Goal: Task Accomplishment & Management: Complete application form

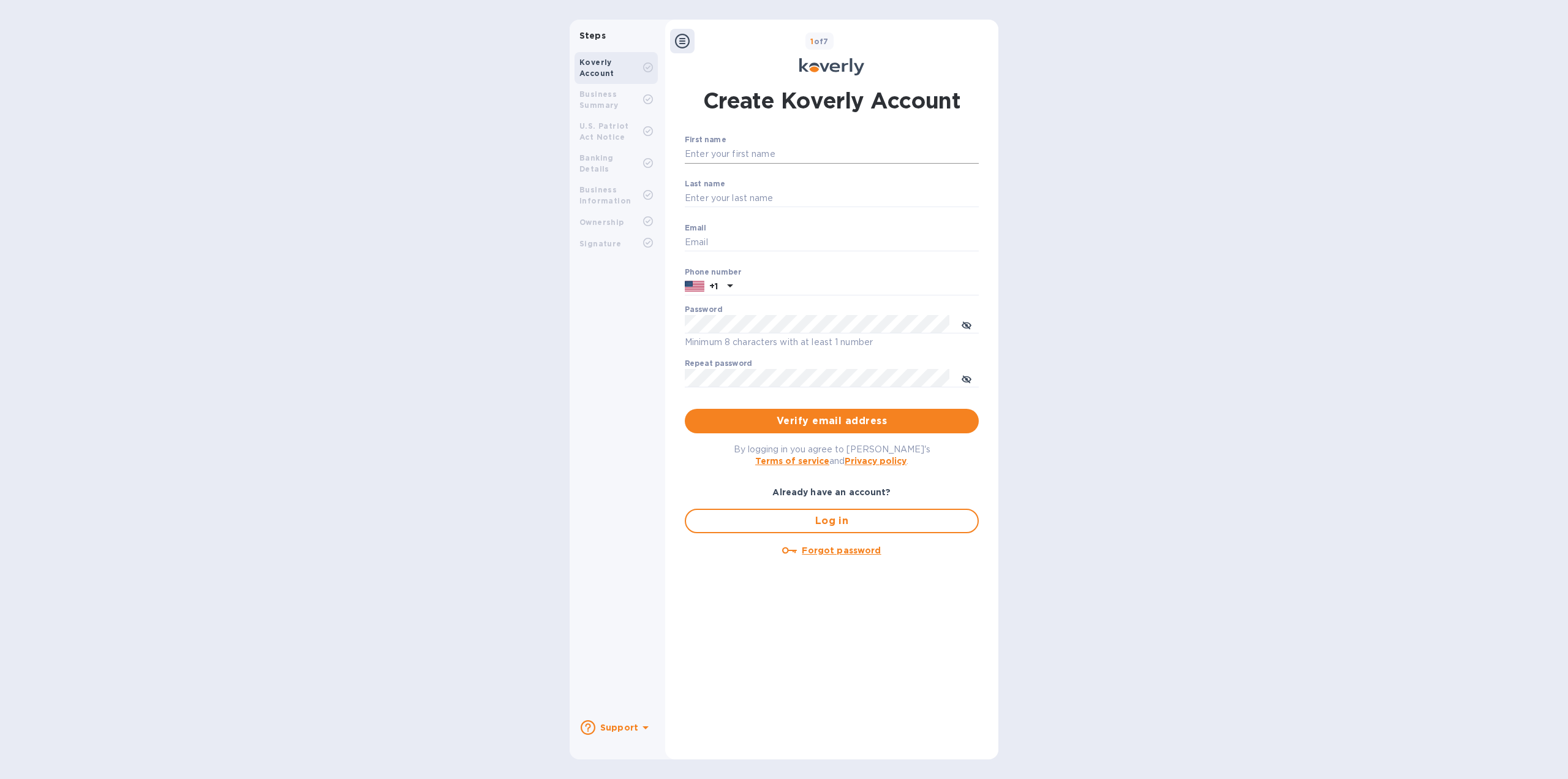
click at [853, 152] on input "First name" at bounding box center [831, 154] width 294 height 19
type input "[PERSON_NAME]"
type input "[EMAIL_ADDRESS][DOMAIN_NAME]"
type input "7189135532"
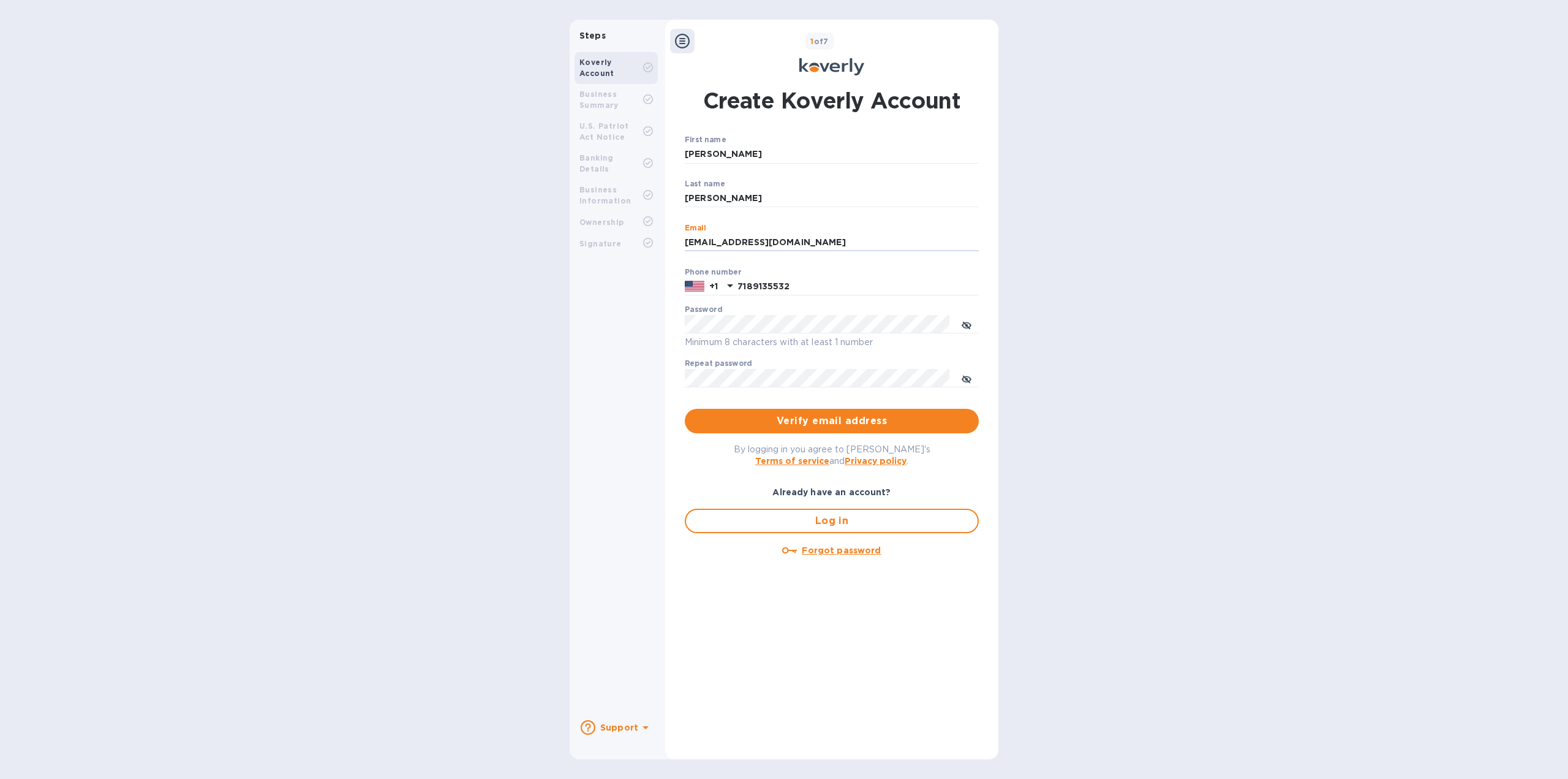
drag, startPoint x: 701, startPoint y: 241, endPoint x: 672, endPoint y: 234, distance: 29.8
click at [672, 234] on div "Create Koverly Account First name [PERSON_NAME] ​ Last name [PERSON_NAME] ​ Ema…" at bounding box center [831, 414] width 321 height 672
type input "[PERSON_NAME][EMAIL_ADDRESS][DOMAIN_NAME]"
click at [845, 418] on span "Verify email address" at bounding box center [831, 421] width 274 height 15
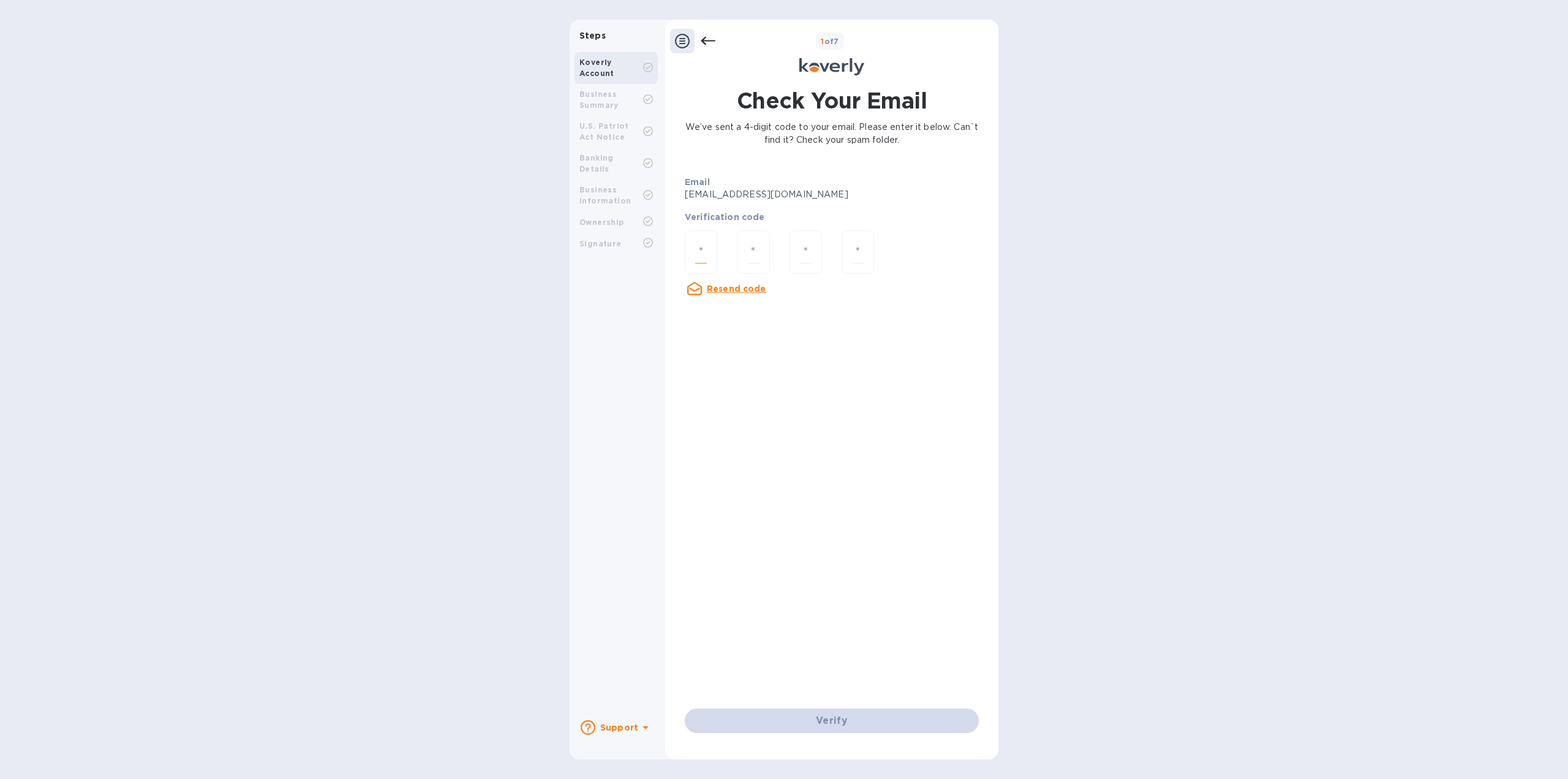
click at [709, 243] on div at bounding box center [701, 252] width 33 height 43
type input "3"
type input "1"
type input "5"
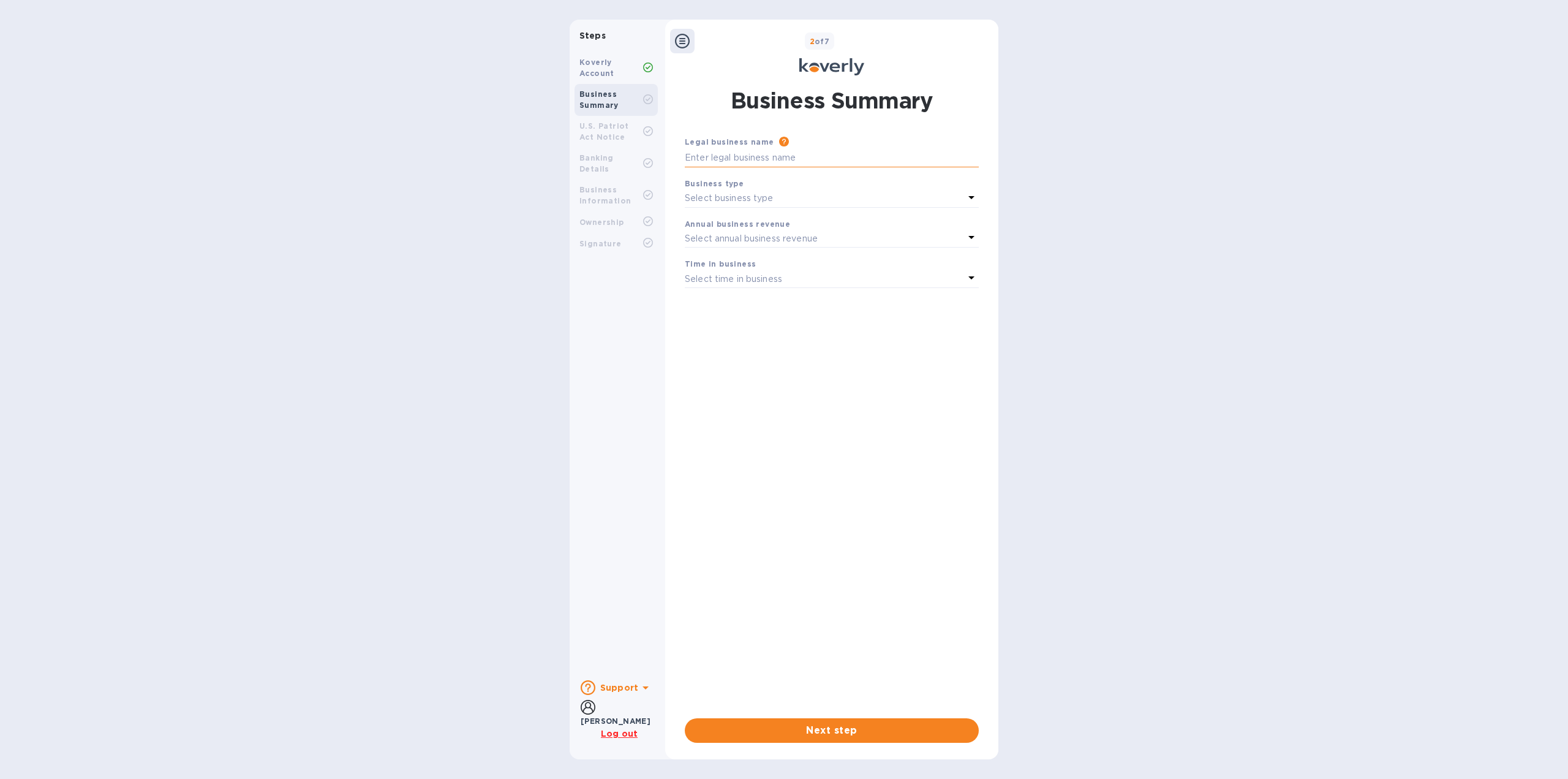
click at [855, 150] on input "text" at bounding box center [831, 158] width 294 height 19
click at [851, 160] on input "text" at bounding box center [831, 158] width 294 height 19
type input "Econ"
click at [875, 199] on div "Select business type" at bounding box center [824, 198] width 279 height 17
click at [819, 284] on div "S Corporations" at bounding box center [827, 295] width 274 height 23
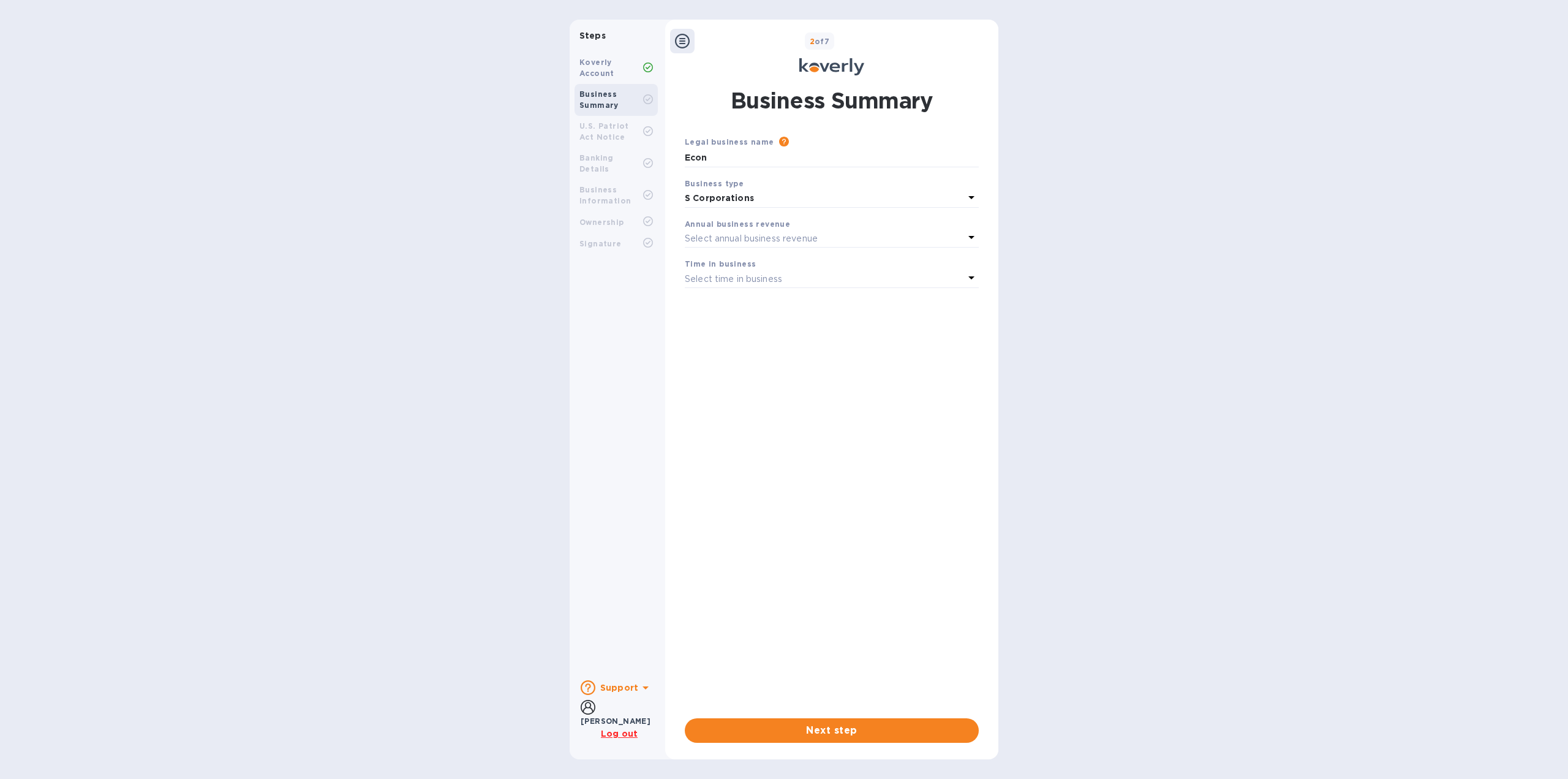
click at [821, 230] on div "Select annual business revenue" at bounding box center [824, 239] width 279 height 17
click at [831, 222] on div "Annual business revenue" at bounding box center [831, 224] width 294 height 13
click at [825, 265] on div "Time in business" at bounding box center [831, 263] width 294 height 13
click at [826, 273] on div "Select time in business" at bounding box center [824, 279] width 279 height 17
click at [802, 356] on p "3 - 5 years" at bounding box center [827, 352] width 264 height 13
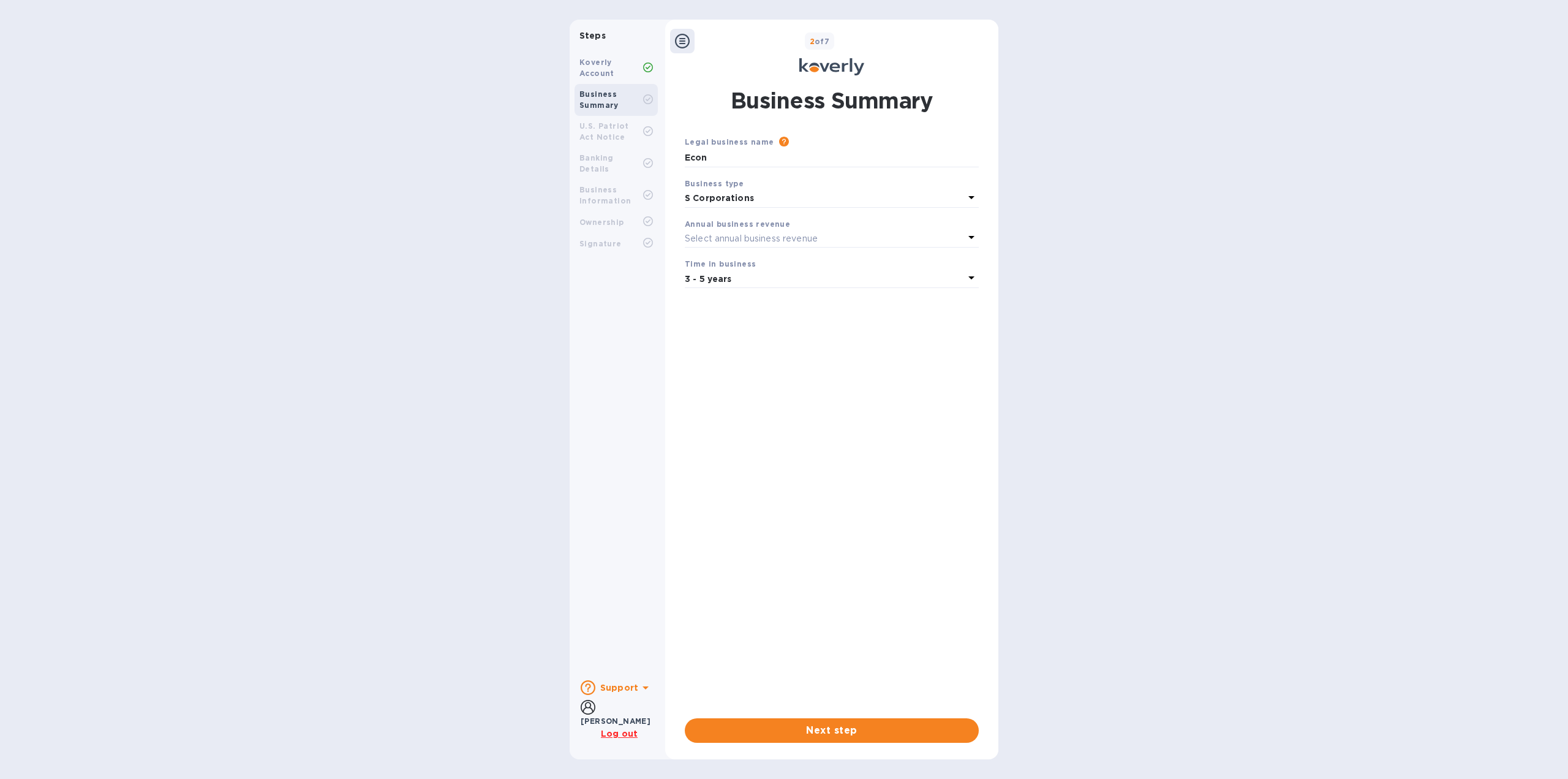
click at [799, 233] on p "Select annual business revenue" at bounding box center [751, 239] width 133 height 13
click at [834, 315] on p "$1,000,000 - $5,000,000 per year" at bounding box center [827, 312] width 264 height 13
click at [914, 732] on span "Next step" at bounding box center [831, 730] width 274 height 15
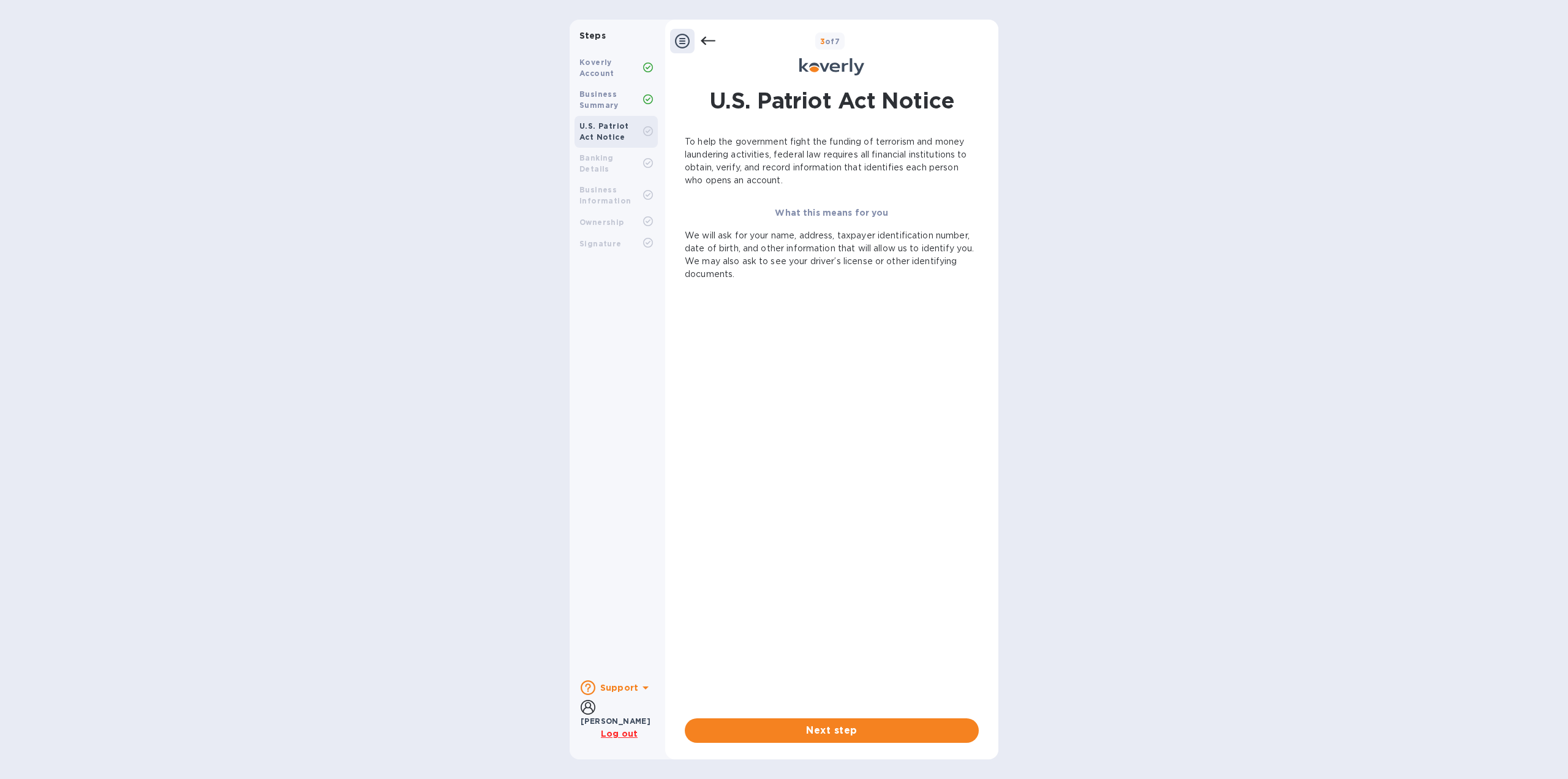
click at [703, 41] on icon at bounding box center [708, 41] width 15 height 9
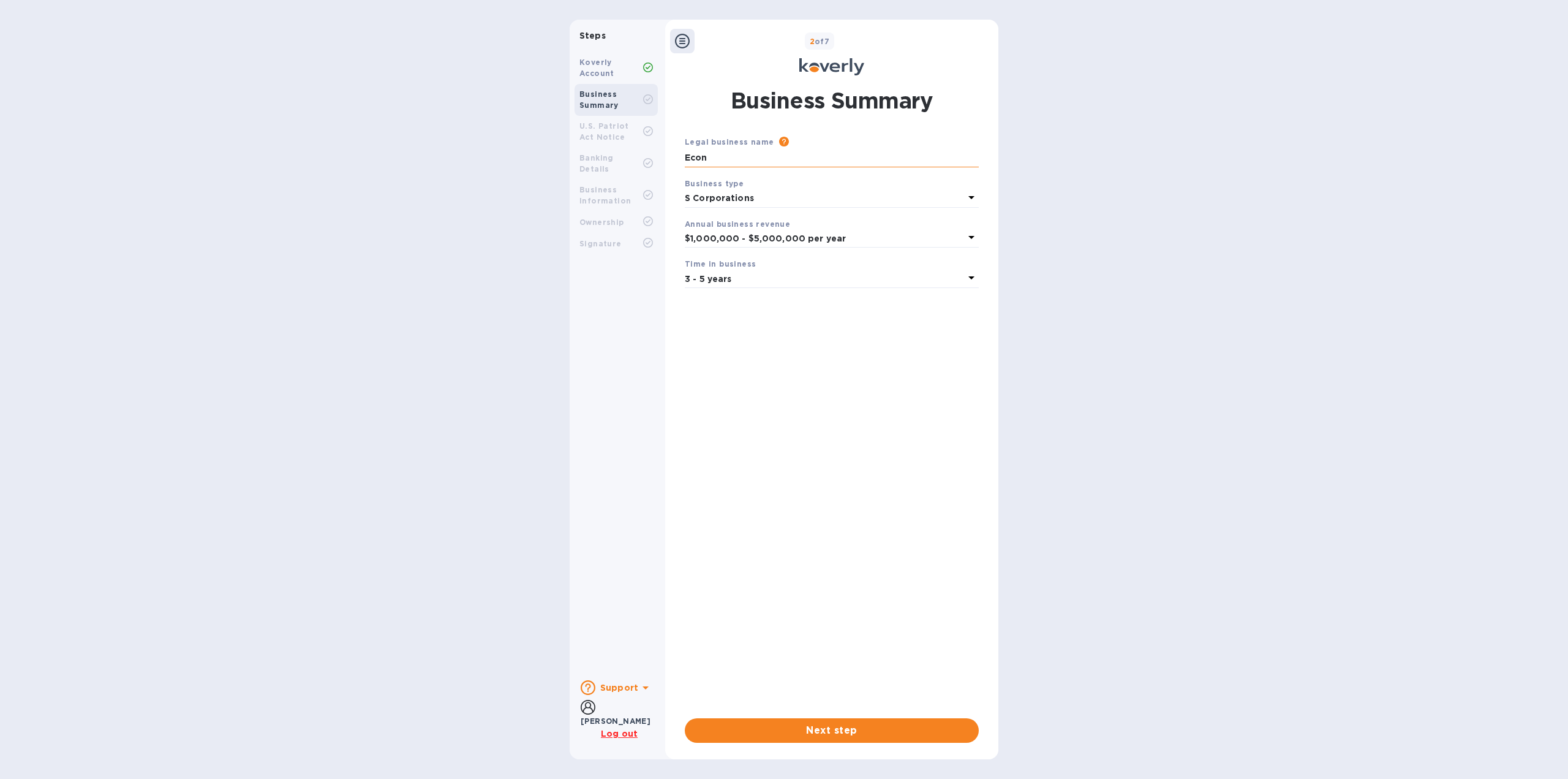
click at [769, 163] on input "Econ" at bounding box center [831, 158] width 294 height 19
type input "E"
click at [709, 154] on input "text" at bounding box center [831, 158] width 294 height 19
paste input "Economical Transport, Inc."
type input "Economical Transport, Inc."
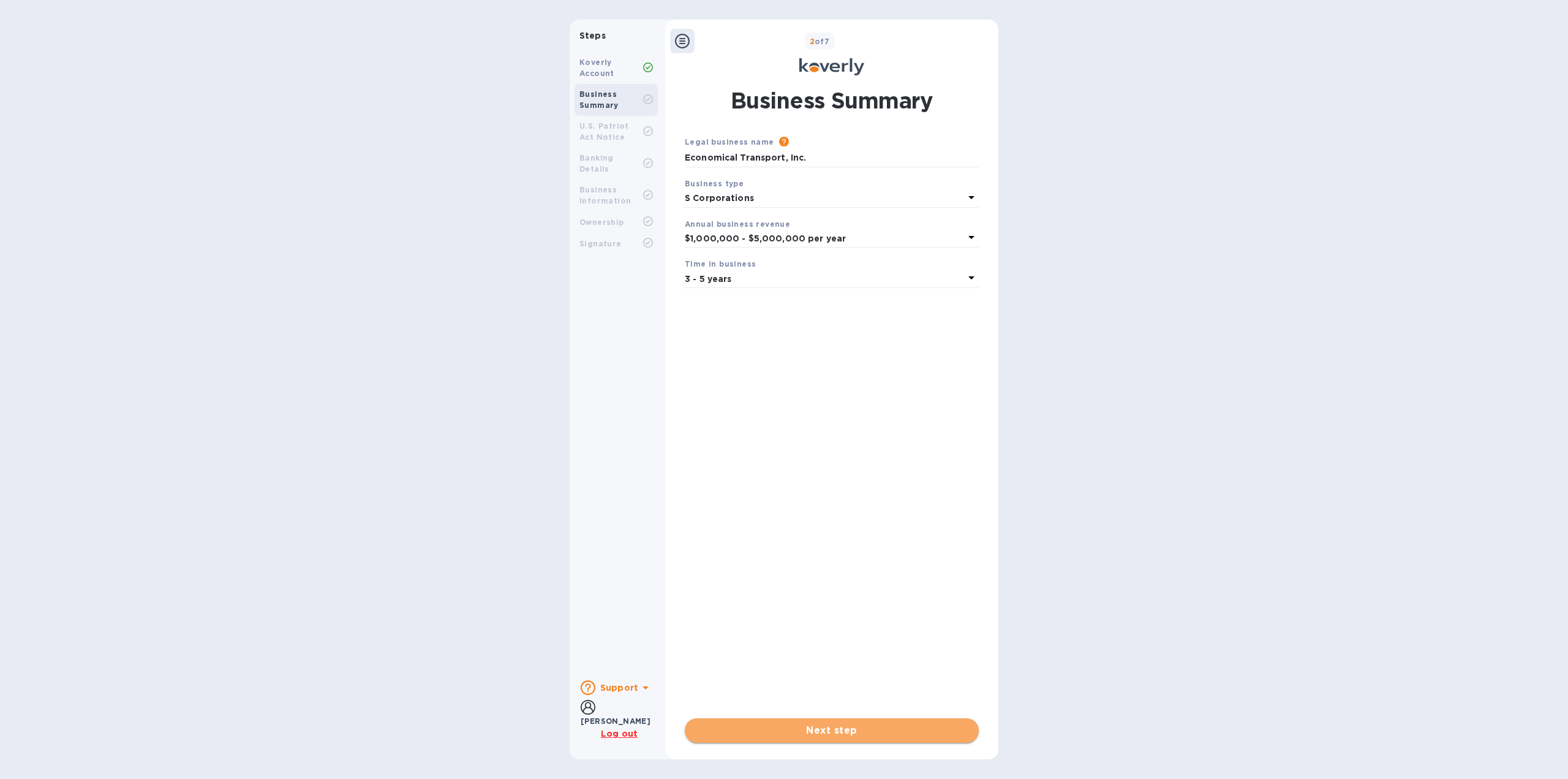
click at [909, 732] on span "Next step" at bounding box center [831, 730] width 274 height 15
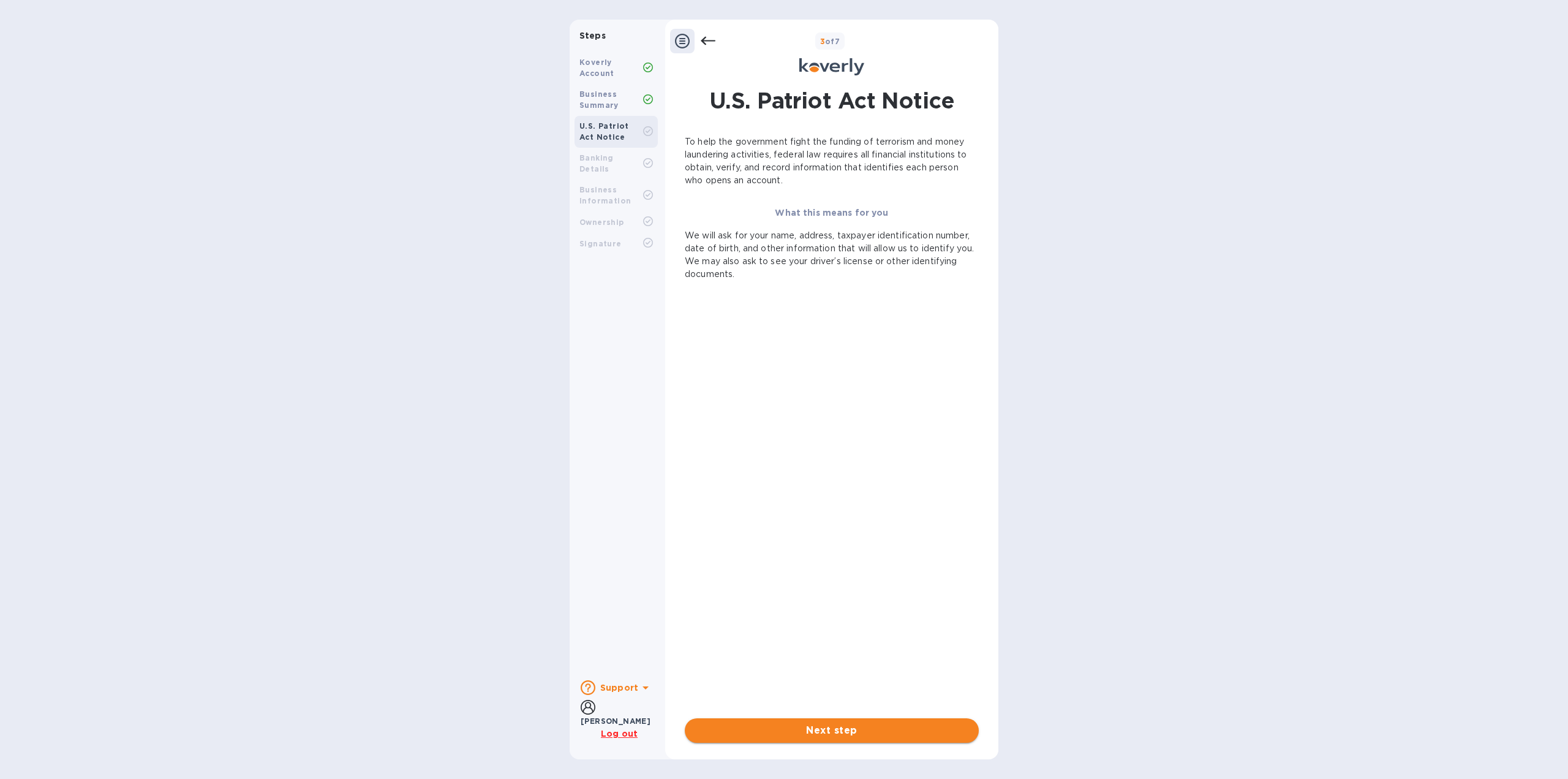
click at [920, 724] on span "Next step" at bounding box center [831, 730] width 274 height 15
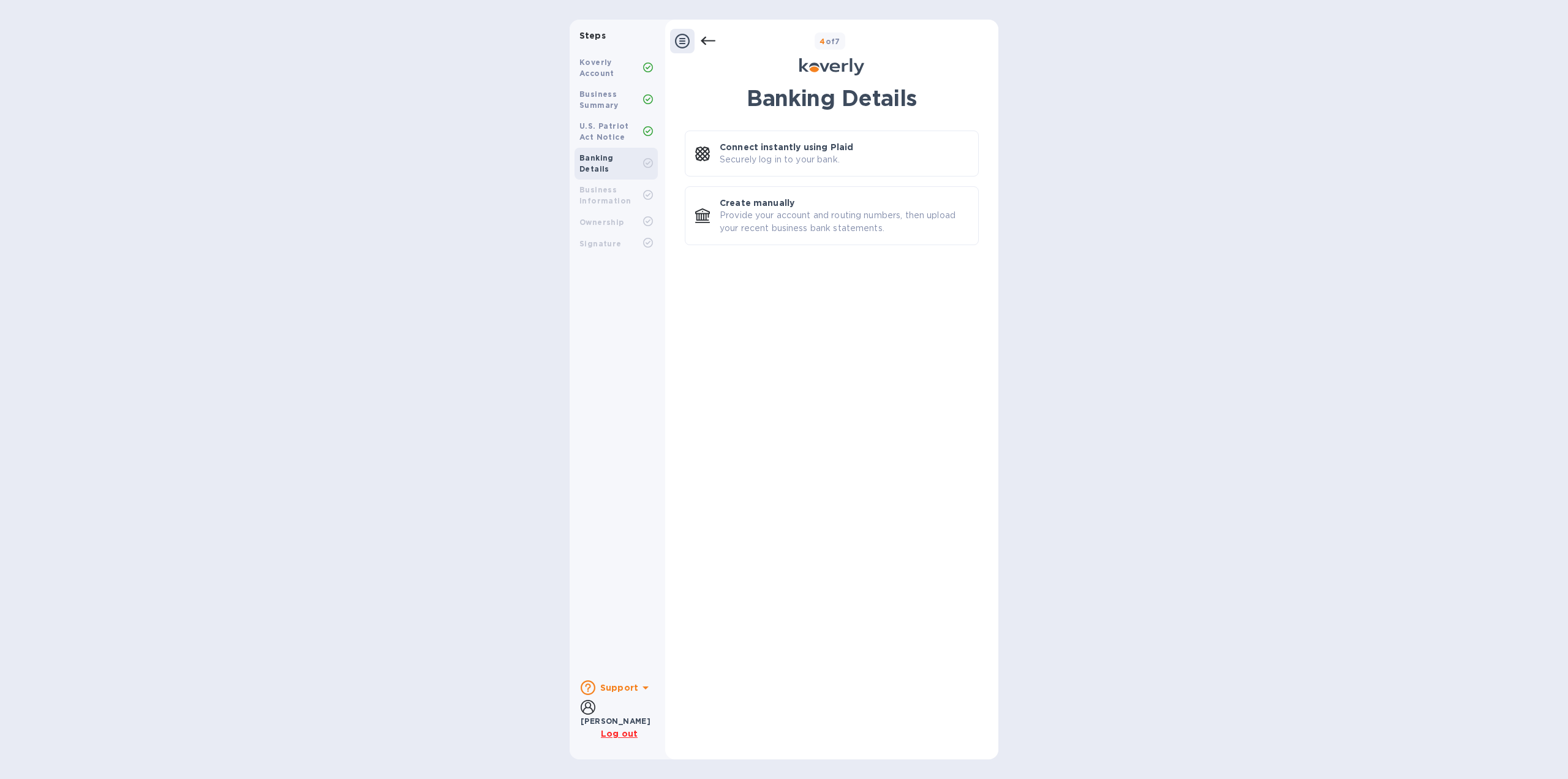
click at [679, 41] on icon at bounding box center [682, 41] width 15 height 15
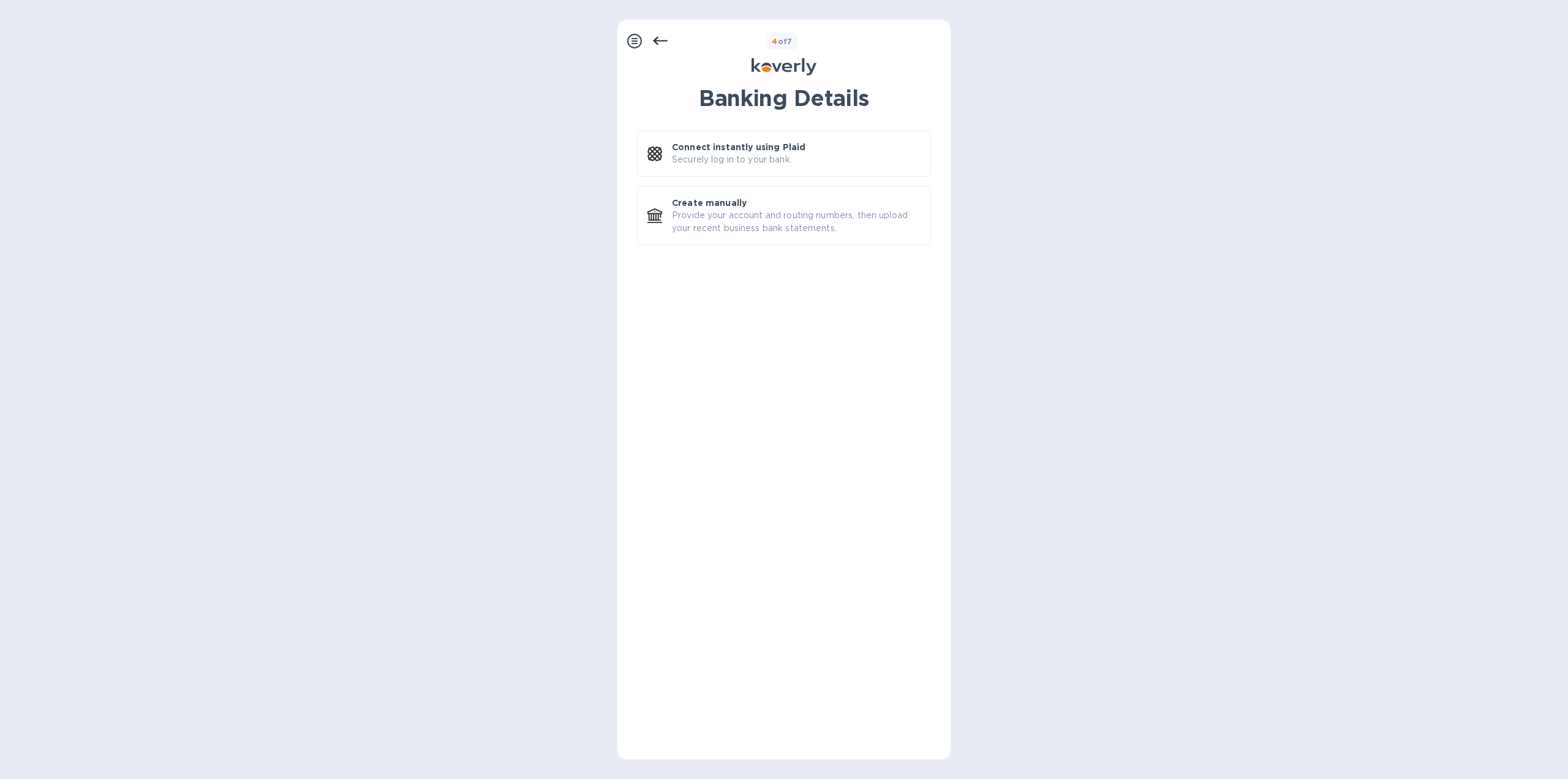
click at [631, 40] on icon at bounding box center [634, 41] width 15 height 15
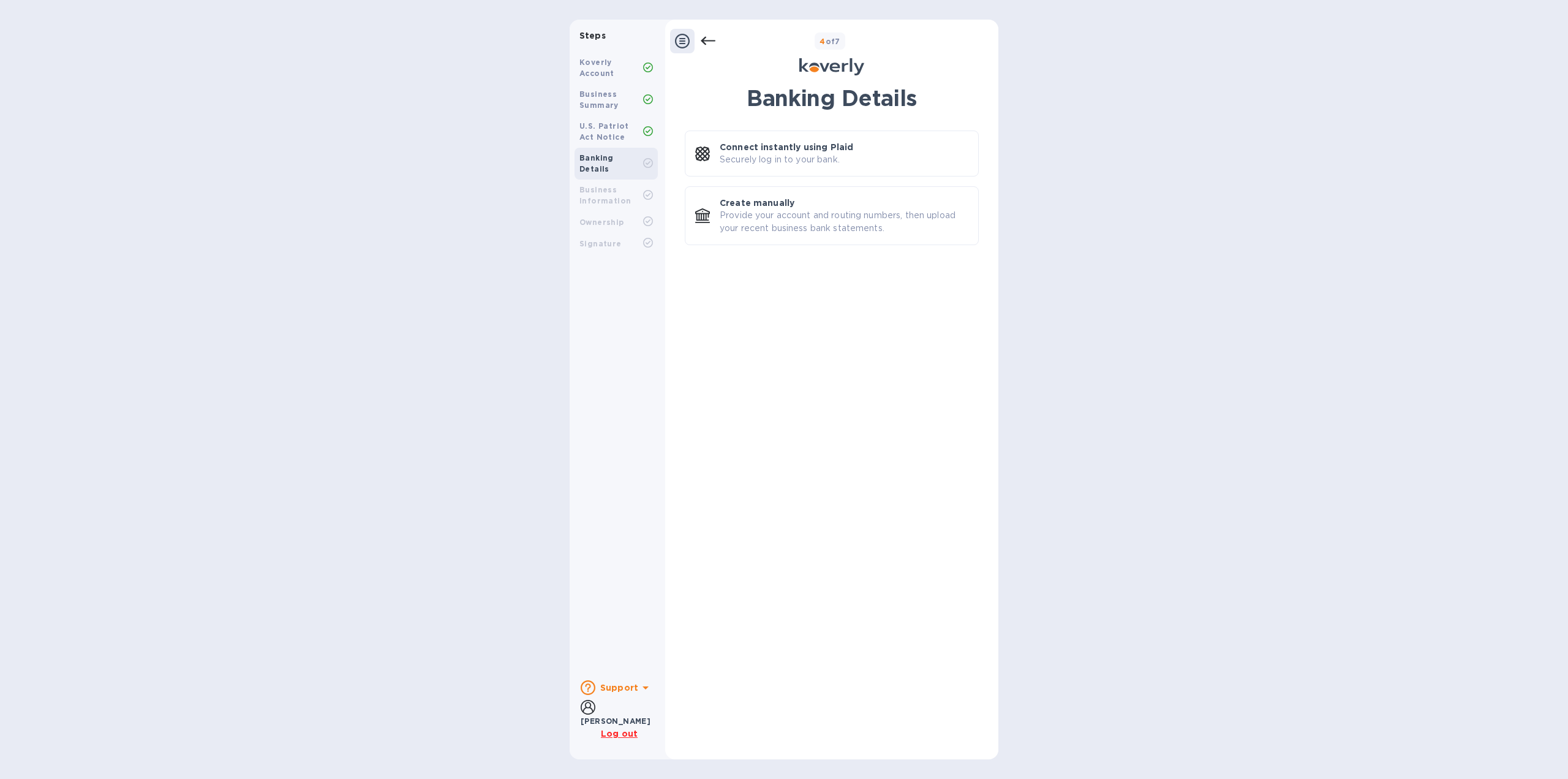
click at [605, 184] on div "Business Information" at bounding box center [611, 195] width 63 height 22
click at [614, 184] on div "Business Information" at bounding box center [611, 195] width 63 height 22
click at [1379, 140] on div "Steps Koverly Account Business Summary U.S. Patriot Act Notice Banking Details …" at bounding box center [784, 389] width 1568 height 740
